Goal: Information Seeking & Learning: Learn about a topic

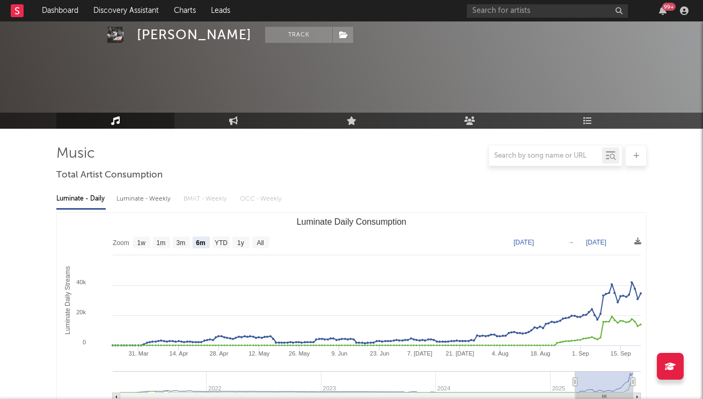
select select "6m"
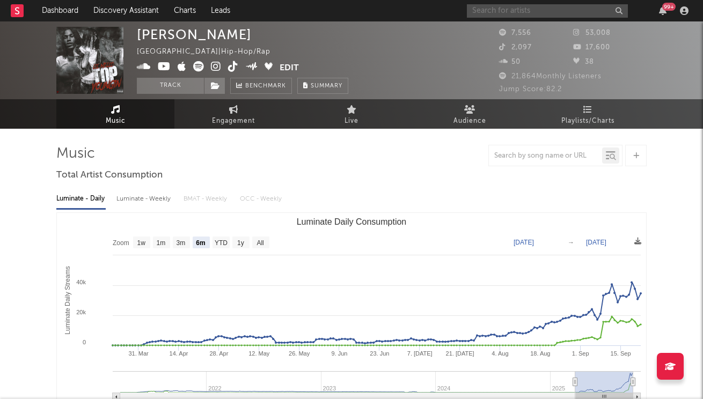
click at [508, 11] on input "text" at bounding box center [547, 10] width 161 height 13
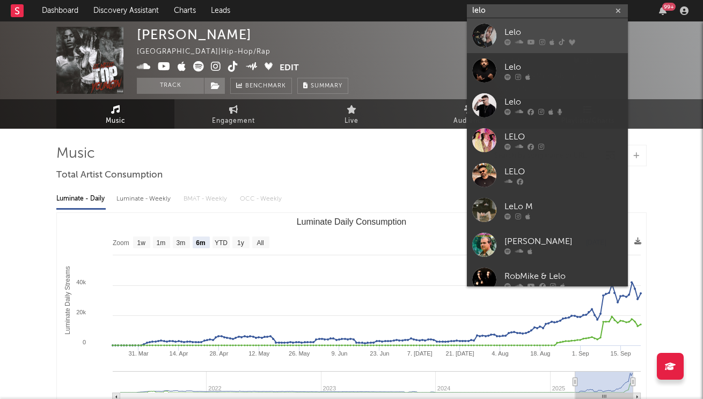
type input "lelo"
click at [503, 45] on link "Lelo" at bounding box center [547, 35] width 161 height 35
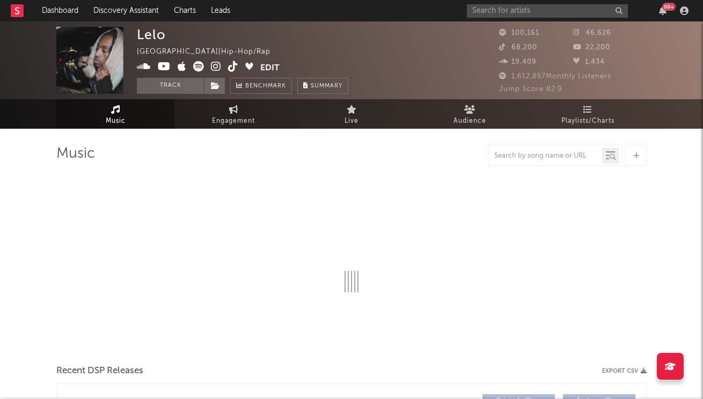
select select "6m"
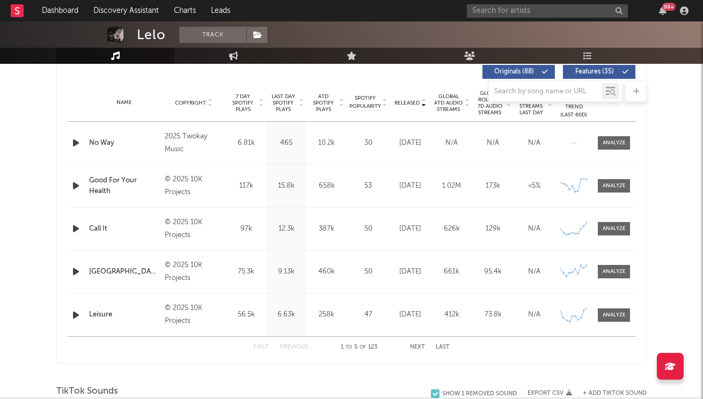
scroll to position [485, 0]
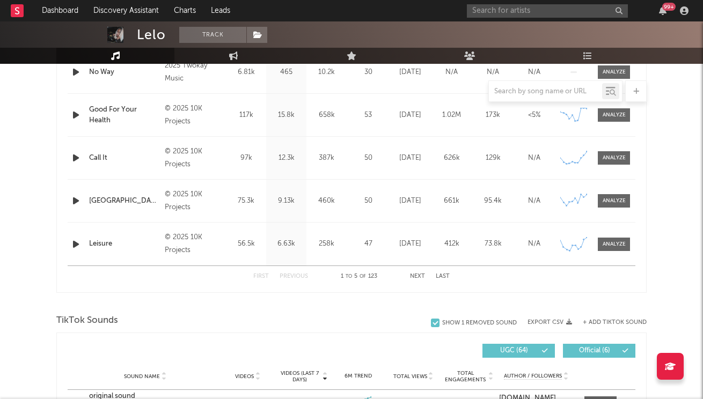
click at [417, 275] on button "Next" at bounding box center [417, 277] width 15 height 6
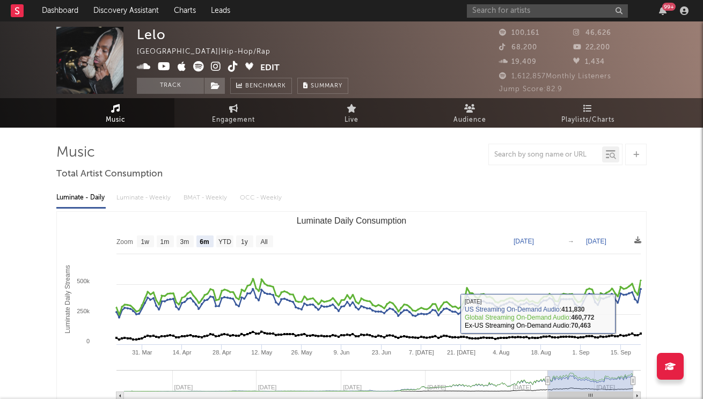
scroll to position [0, 0]
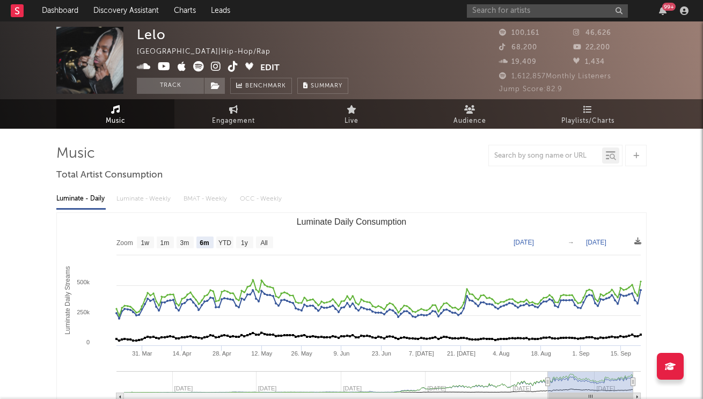
click at [494, 18] on div "99 +" at bounding box center [579, 10] width 225 height 21
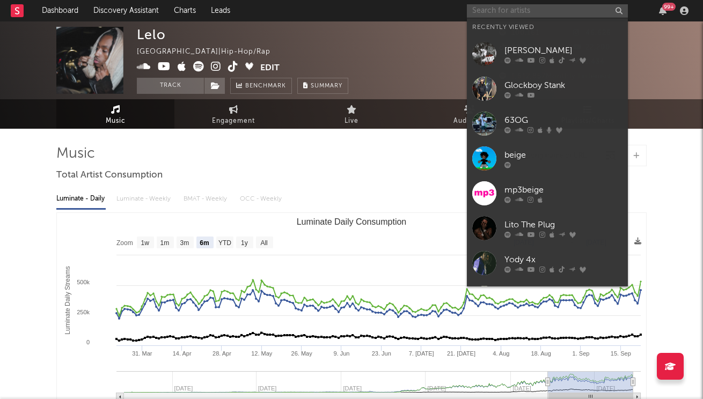
click at [496, 11] on input "text" at bounding box center [547, 10] width 161 height 13
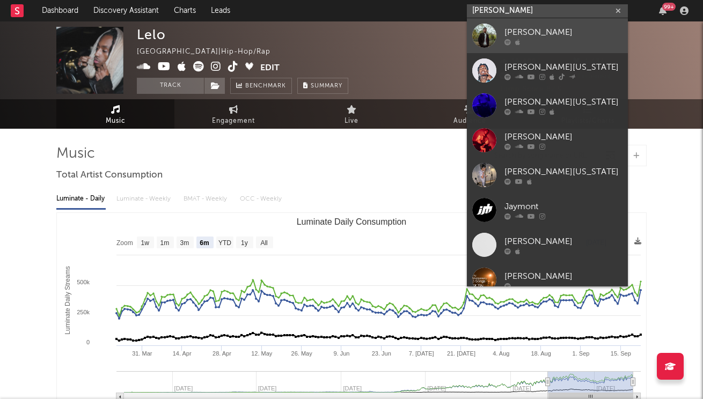
type input "[PERSON_NAME]"
click at [525, 24] on link "[PERSON_NAME]" at bounding box center [547, 35] width 161 height 35
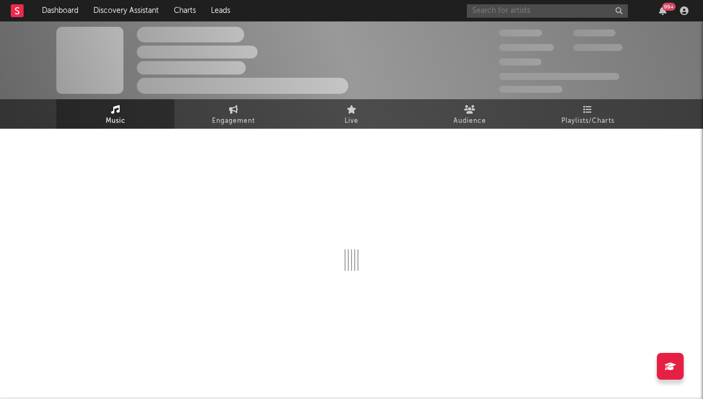
click at [526, 12] on input "text" at bounding box center [547, 10] width 161 height 13
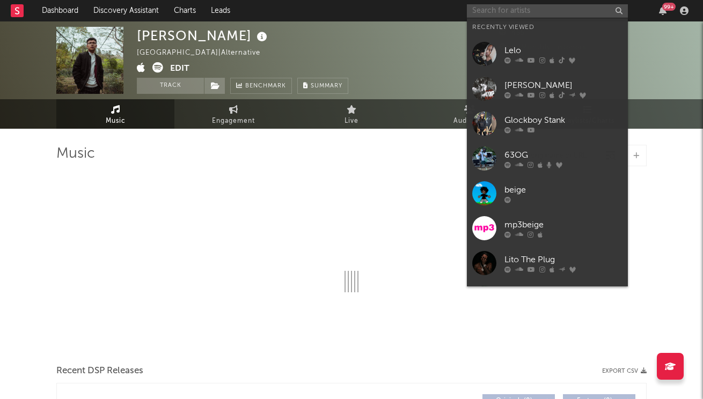
type input "j"
select select "6m"
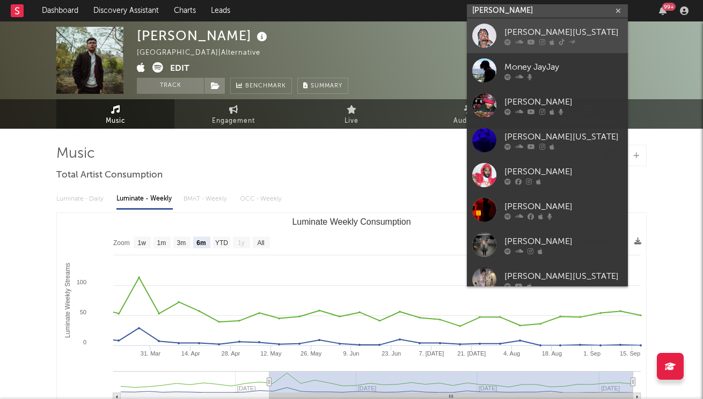
type input "[PERSON_NAME]"
click at [528, 35] on div "[PERSON_NAME][US_STATE]" at bounding box center [563, 32] width 118 height 13
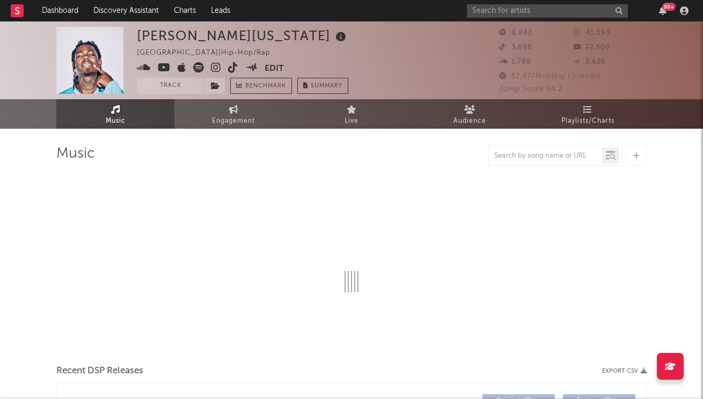
select select "6m"
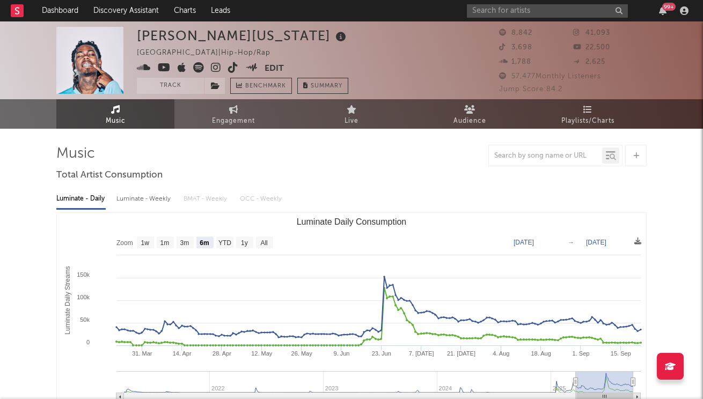
click at [155, 200] on div "Luminate - Weekly" at bounding box center [144, 199] width 56 height 18
select select "6m"
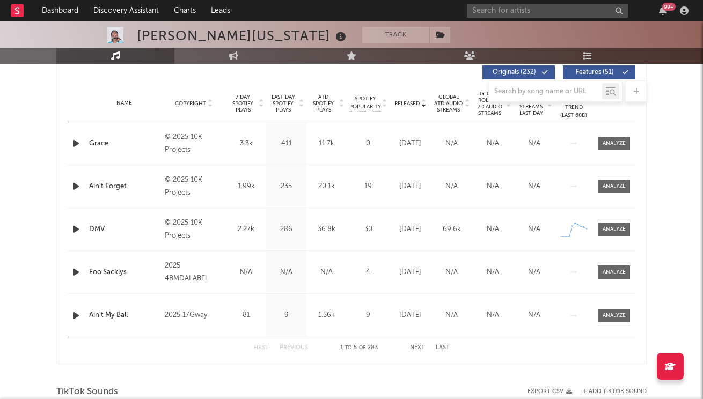
scroll to position [419, 0]
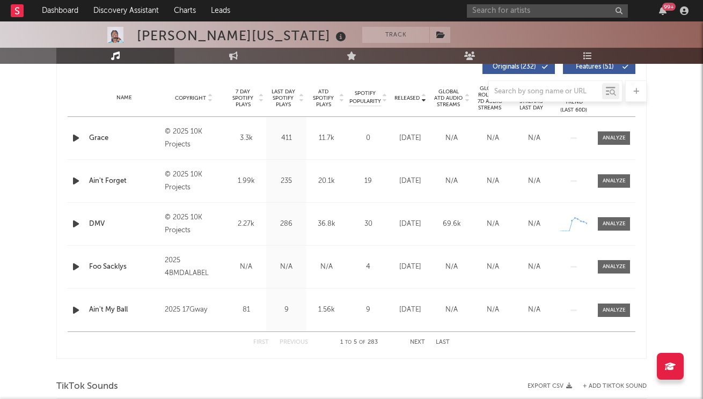
click at [411, 341] on button "Next" at bounding box center [417, 343] width 15 height 6
click at [262, 341] on button "First" at bounding box center [261, 343] width 16 height 6
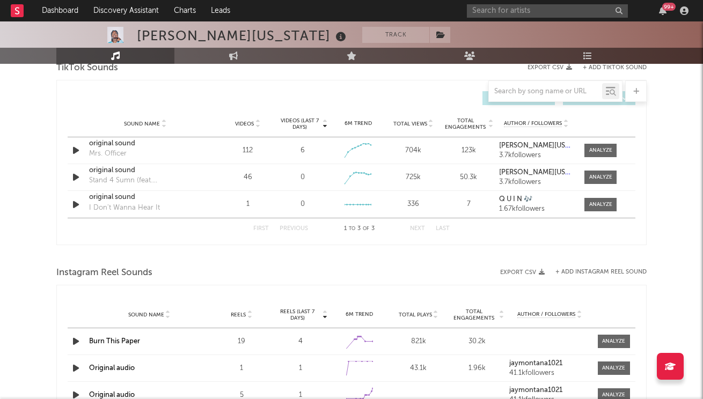
scroll to position [429, 0]
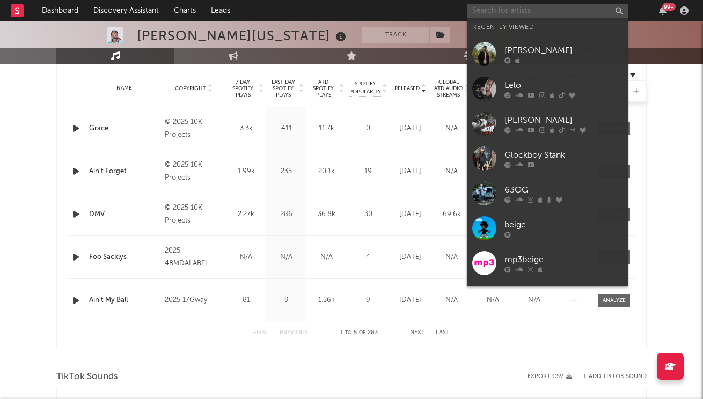
click at [514, 4] on input "text" at bounding box center [547, 10] width 161 height 13
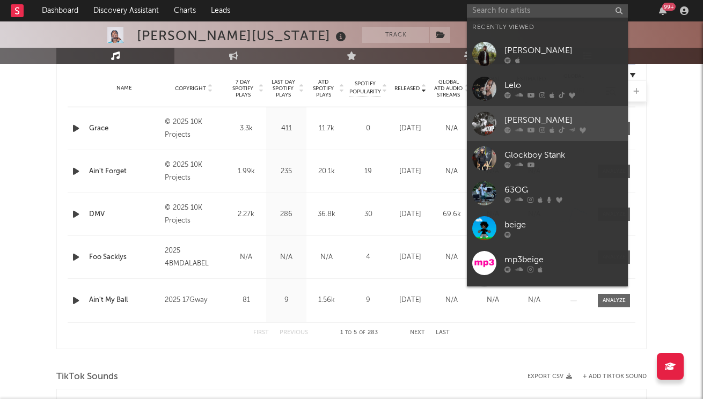
click at [517, 128] on icon at bounding box center [519, 130] width 8 height 6
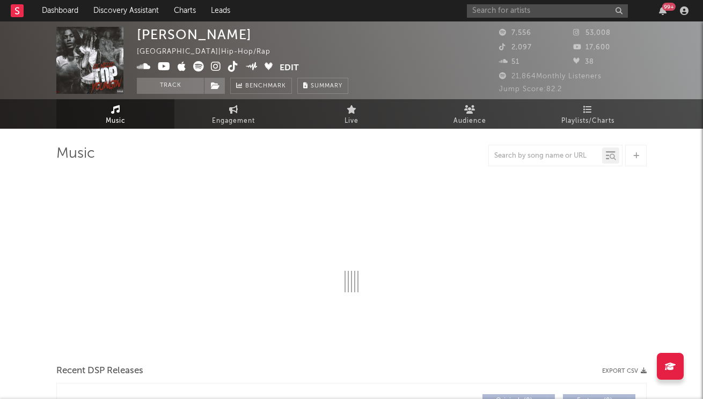
select select "6m"
